Goal: Entertainment & Leisure: Consume media (video, audio)

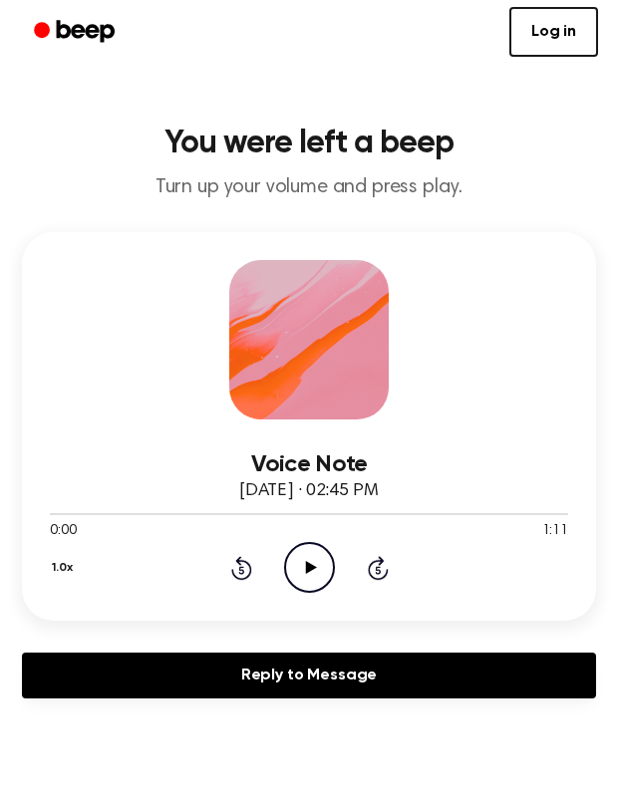
click at [307, 573] on icon at bounding box center [310, 567] width 11 height 13
click at [303, 543] on icon "Play Audio" at bounding box center [309, 567] width 51 height 51
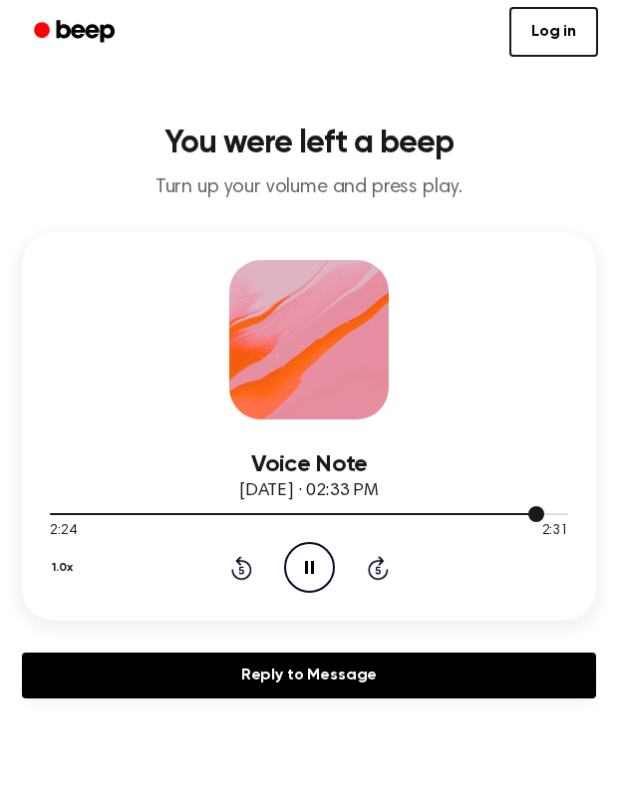
click at [494, 513] on div at bounding box center [297, 514] width 494 height 2
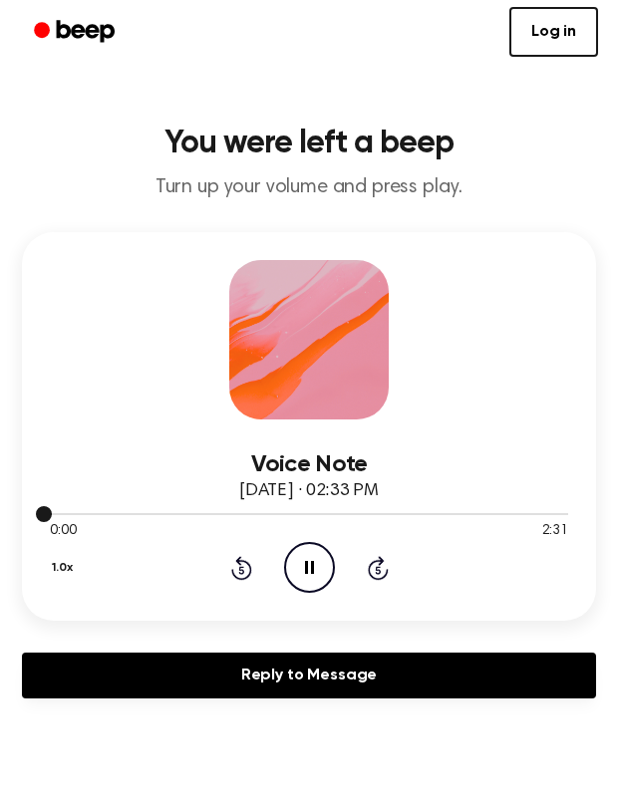
click at [430, 513] on div at bounding box center [309, 514] width 518 height 2
click at [394, 508] on div at bounding box center [309, 513] width 518 height 16
drag, startPoint x: 53, startPoint y: 512, endPoint x: 389, endPoint y: 515, distance: 335.9
click at [390, 515] on div at bounding box center [309, 513] width 518 height 16
click at [389, 515] on div at bounding box center [309, 514] width 518 height 2
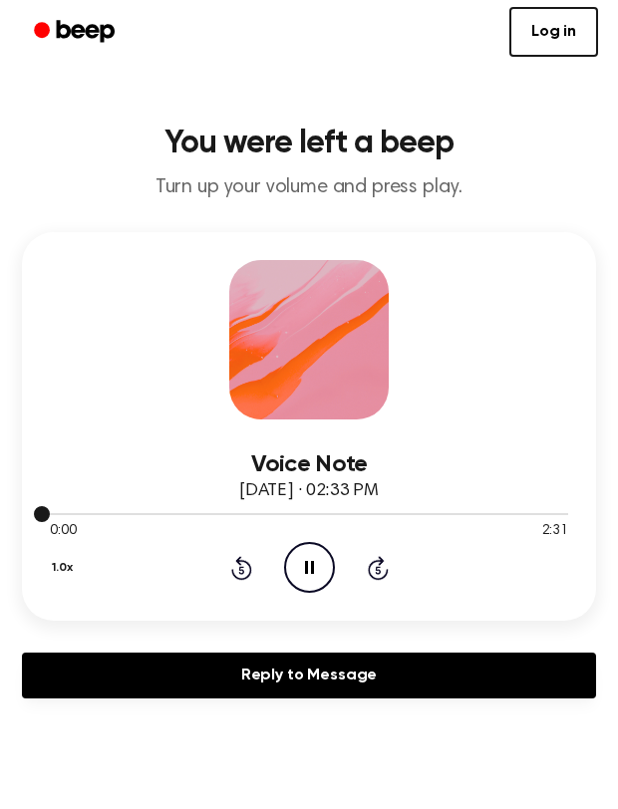
click at [389, 515] on div at bounding box center [309, 514] width 518 height 2
click at [239, 513] on div at bounding box center [309, 514] width 518 height 2
drag, startPoint x: 46, startPoint y: 510, endPoint x: 321, endPoint y: 514, distance: 275.1
click at [318, 512] on div at bounding box center [309, 513] width 518 height 16
click at [381, 574] on icon "Skip 5 seconds" at bounding box center [378, 568] width 22 height 26
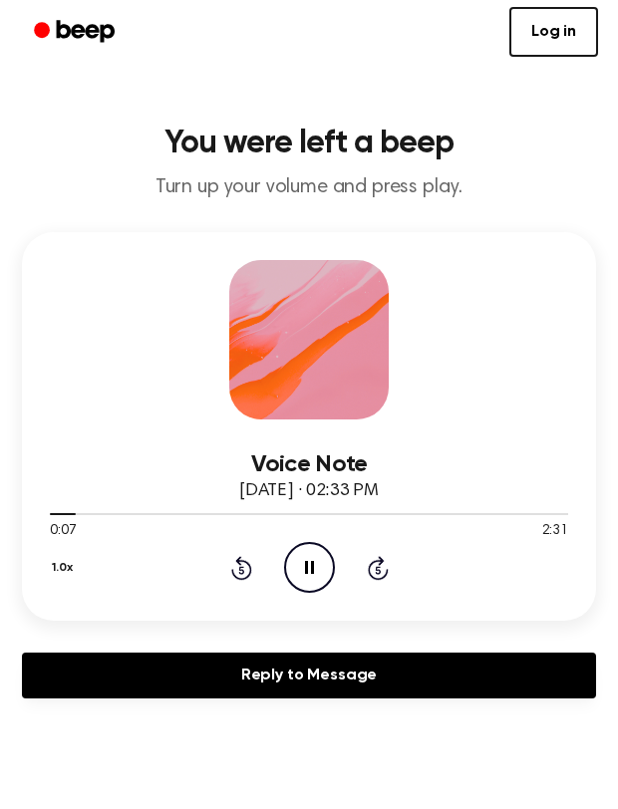
click at [381, 574] on icon "Skip 5 seconds" at bounding box center [378, 568] width 22 height 26
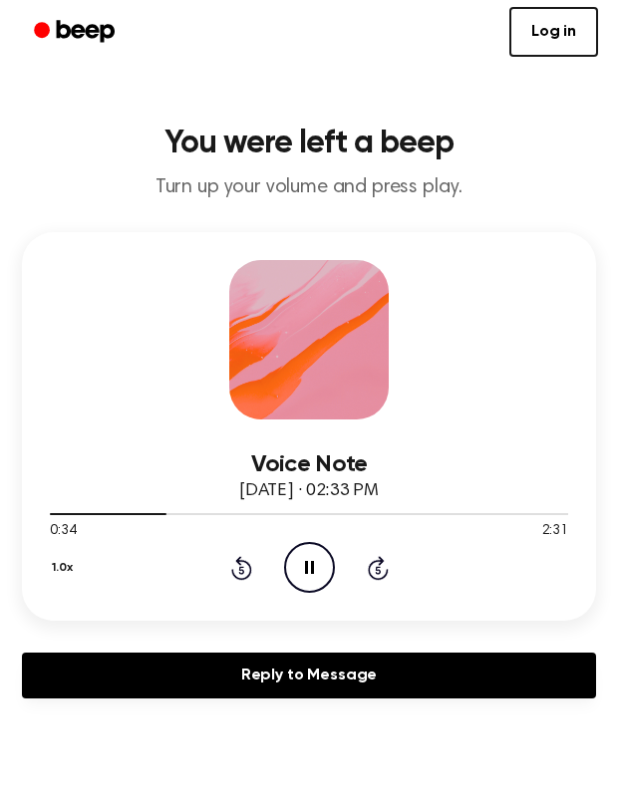
click at [381, 574] on icon "Skip 5 seconds" at bounding box center [378, 568] width 22 height 26
click at [244, 560] on icon at bounding box center [241, 568] width 21 height 24
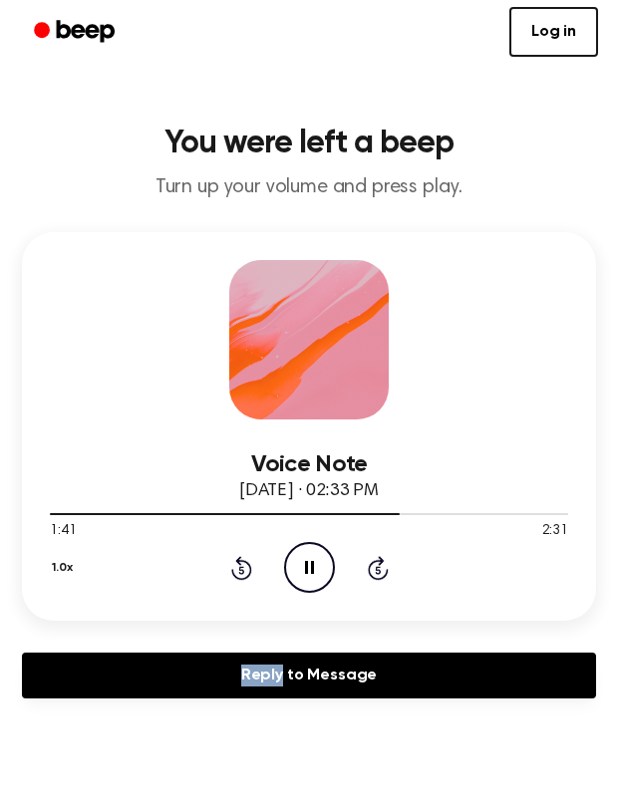
click at [244, 560] on icon at bounding box center [241, 568] width 21 height 24
click at [308, 570] on icon "Pause Audio" at bounding box center [309, 567] width 51 height 51
